Goal: Check status

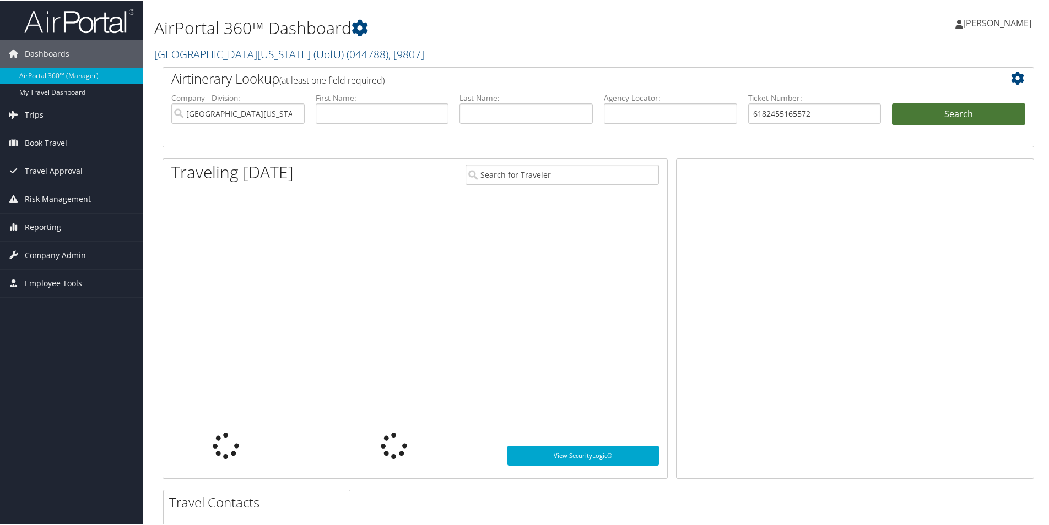
type input "6182455165572"
click at [956, 107] on button "Search" at bounding box center [958, 113] width 133 height 22
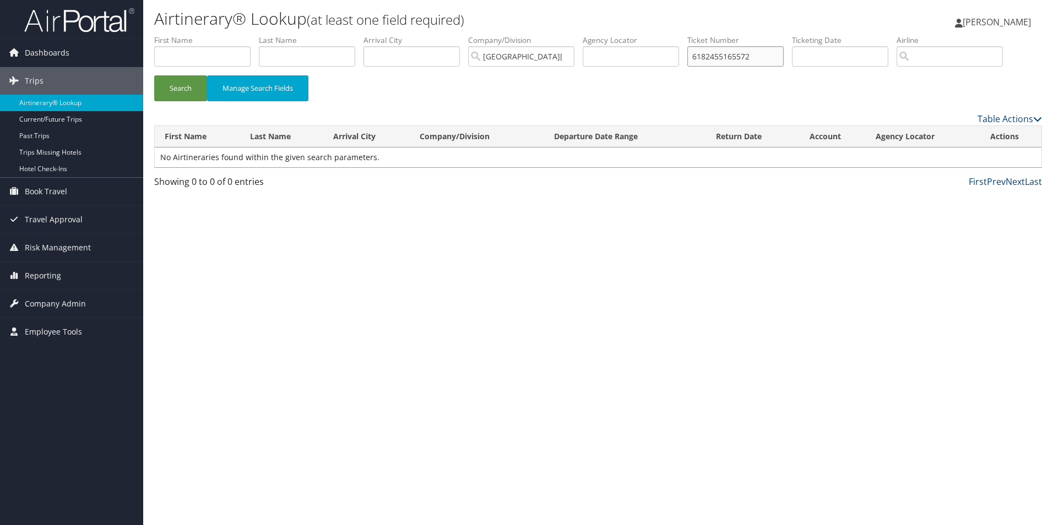
click at [778, 63] on input "6182455165572" at bounding box center [735, 56] width 96 height 20
